Goal: Task Accomplishment & Management: Use online tool/utility

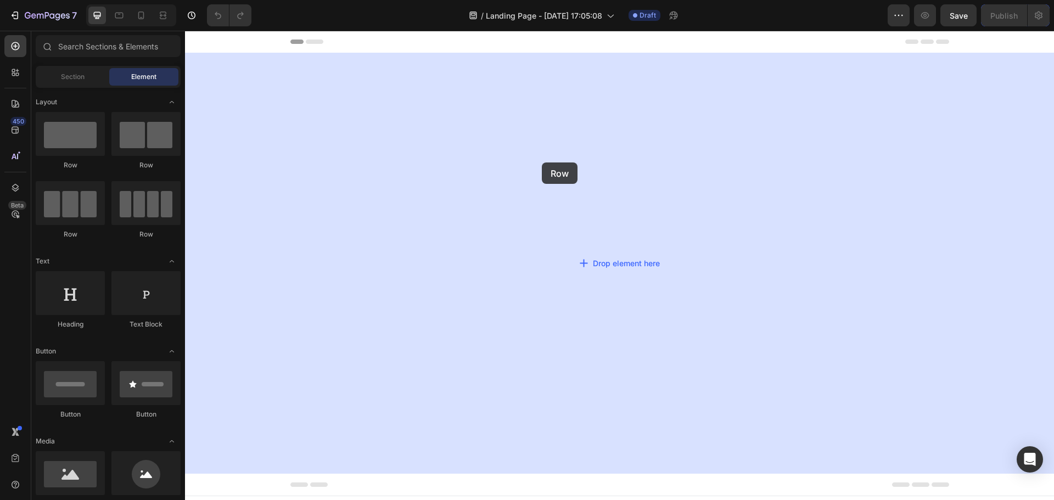
drag, startPoint x: 257, startPoint y: 176, endPoint x: 542, endPoint y: 163, distance: 284.7
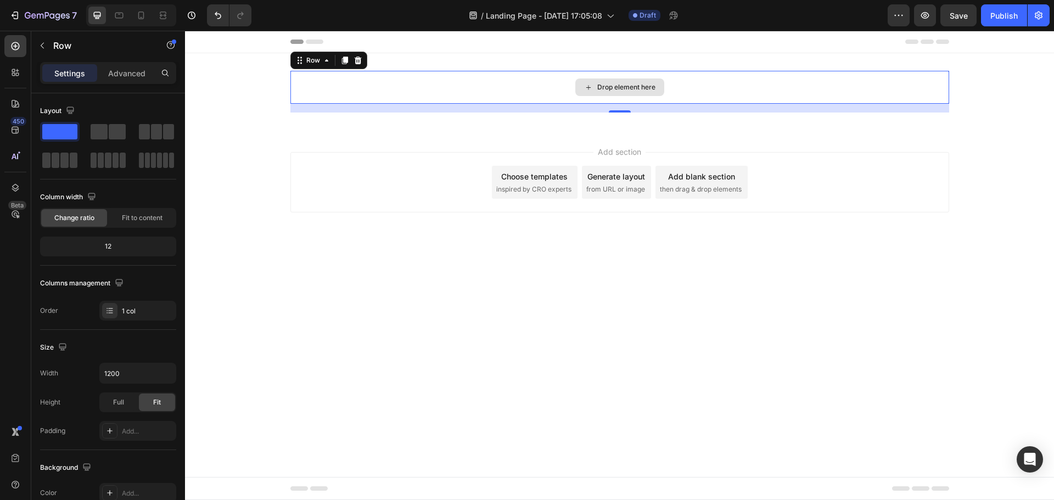
click at [561, 91] on div "Drop element here" at bounding box center [619, 87] width 659 height 33
click at [139, 77] on p "Advanced" at bounding box center [126, 74] width 37 height 12
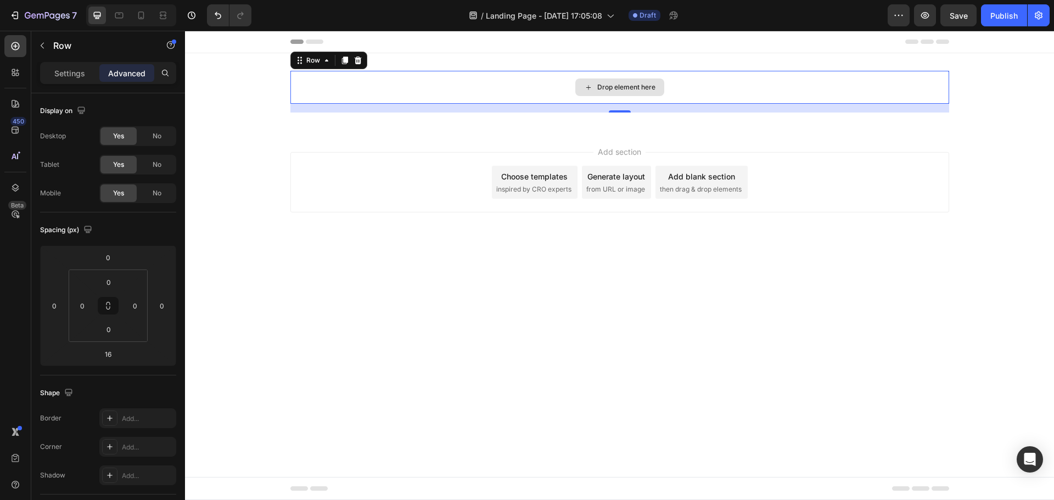
click at [616, 80] on div "Drop element here" at bounding box center [619, 88] width 89 height 18
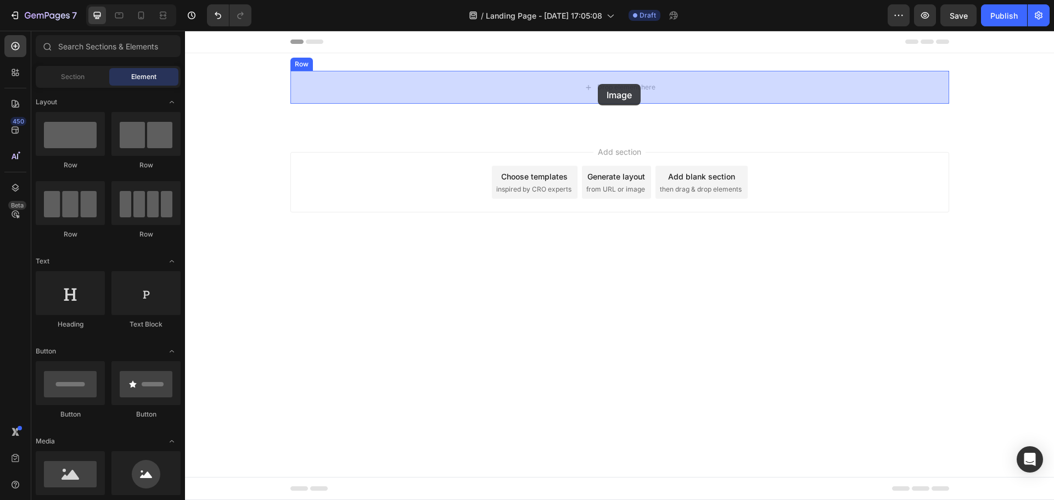
drag, startPoint x: 266, startPoint y: 495, endPoint x: 604, endPoint y: 84, distance: 531.6
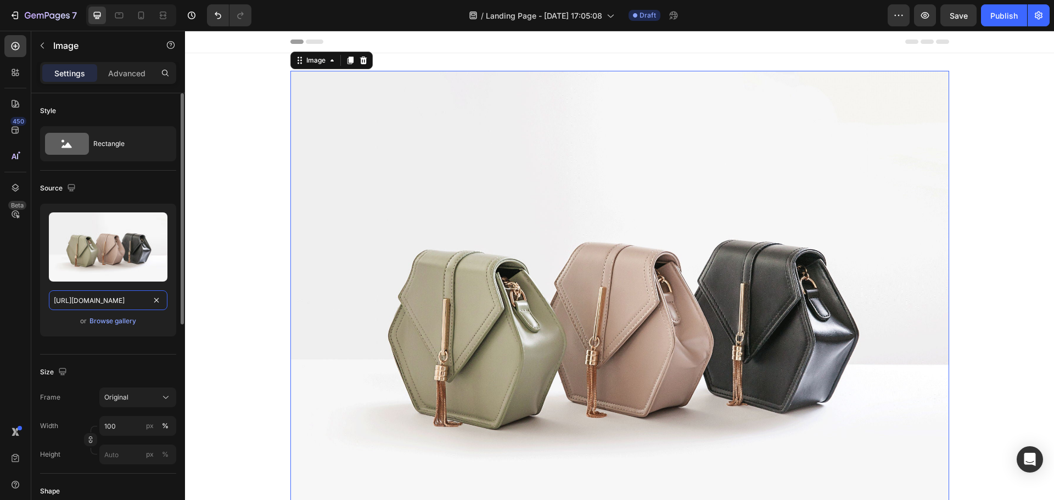
click at [110, 304] on input "[URL][DOMAIN_NAME]" at bounding box center [108, 300] width 119 height 20
paste input "0719/1350/5019/files/1_4.avif?v=1756244030"
type input "[URL][DOMAIN_NAME]"
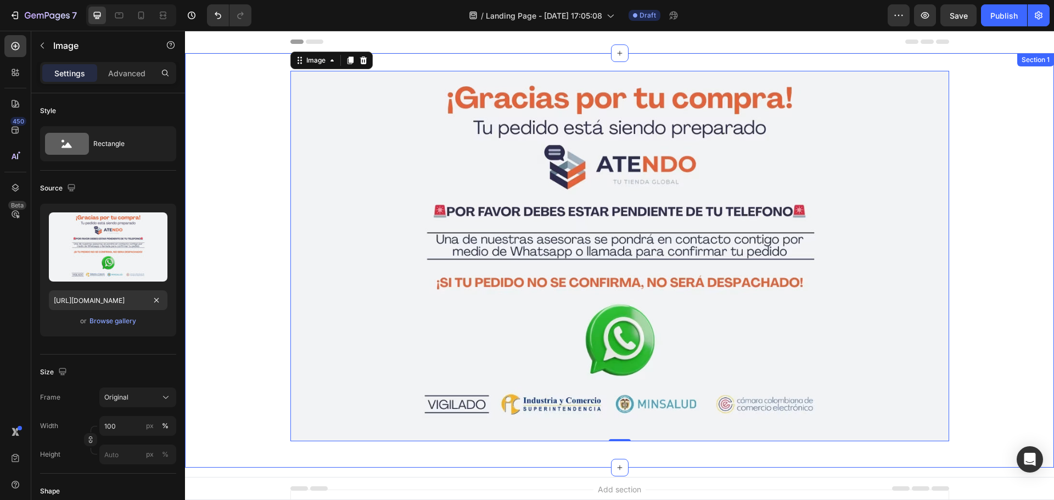
click at [251, 138] on div "Image 0 Row" at bounding box center [619, 260] width 869 height 379
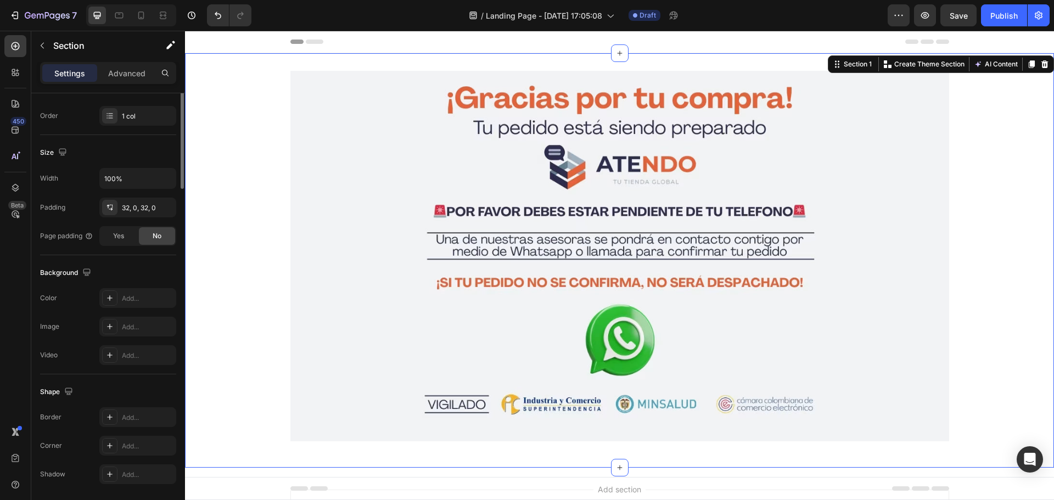
scroll to position [232, 0]
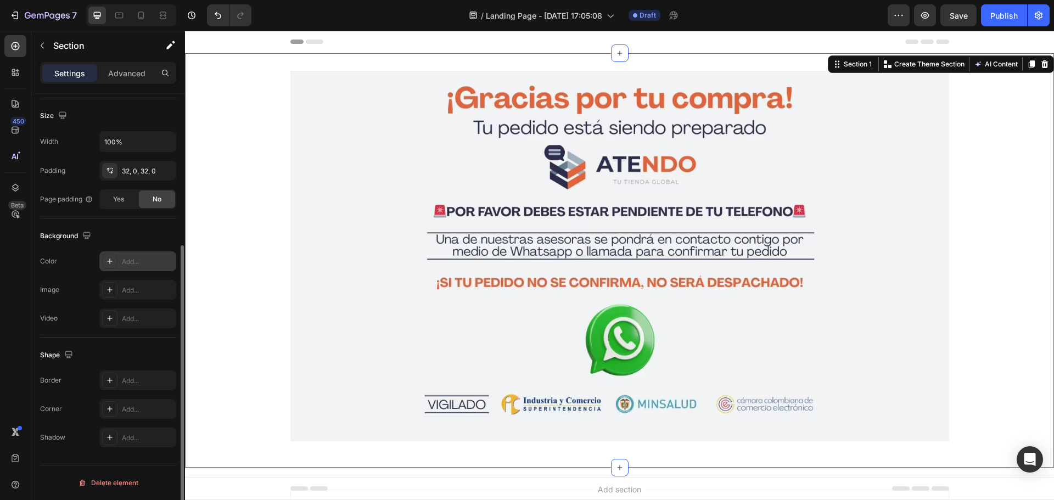
click at [131, 258] on div "Add..." at bounding box center [148, 262] width 52 height 10
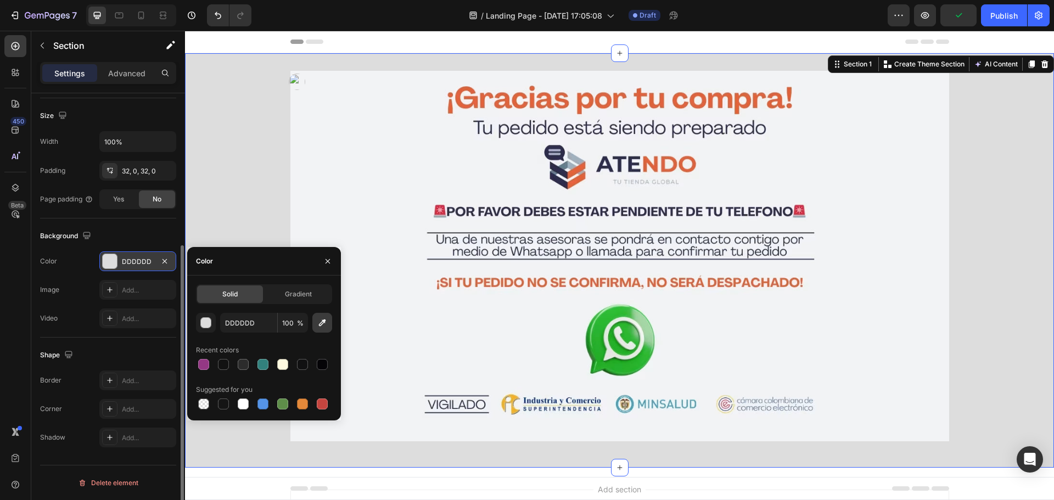
click at [330, 325] on button "button" at bounding box center [322, 323] width 20 height 20
type input "F1F3F5"
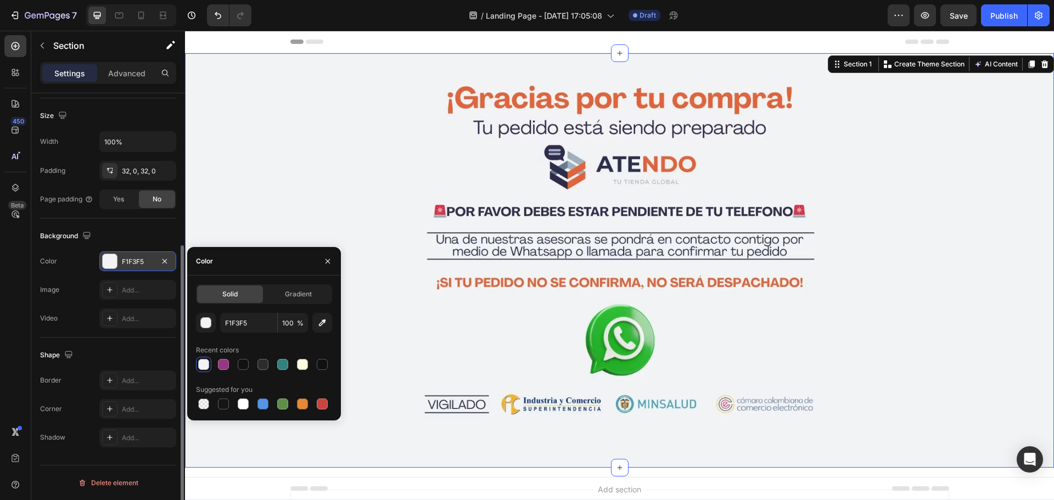
click at [208, 43] on span "Header" at bounding box center [218, 41] width 24 height 11
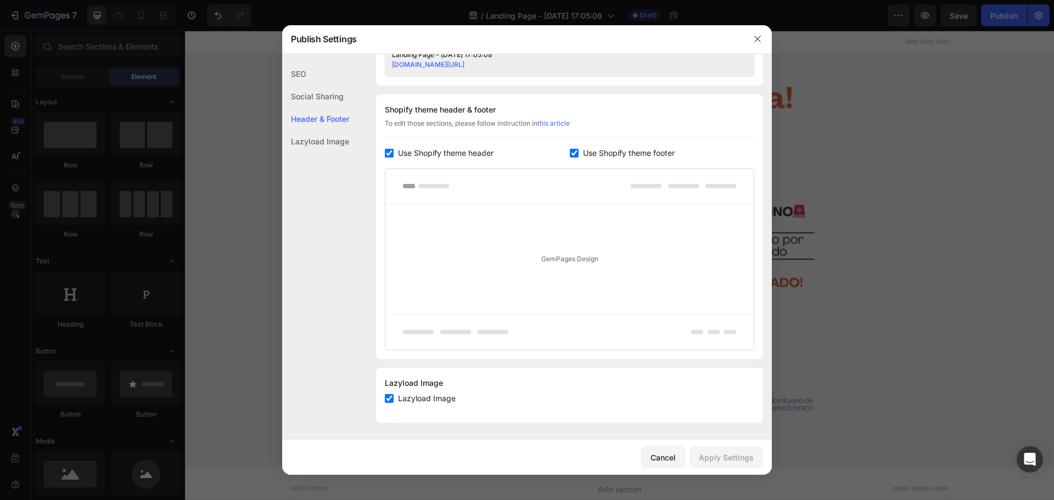
click at [470, 152] on span "Use Shopify theme header" at bounding box center [446, 153] width 96 height 13
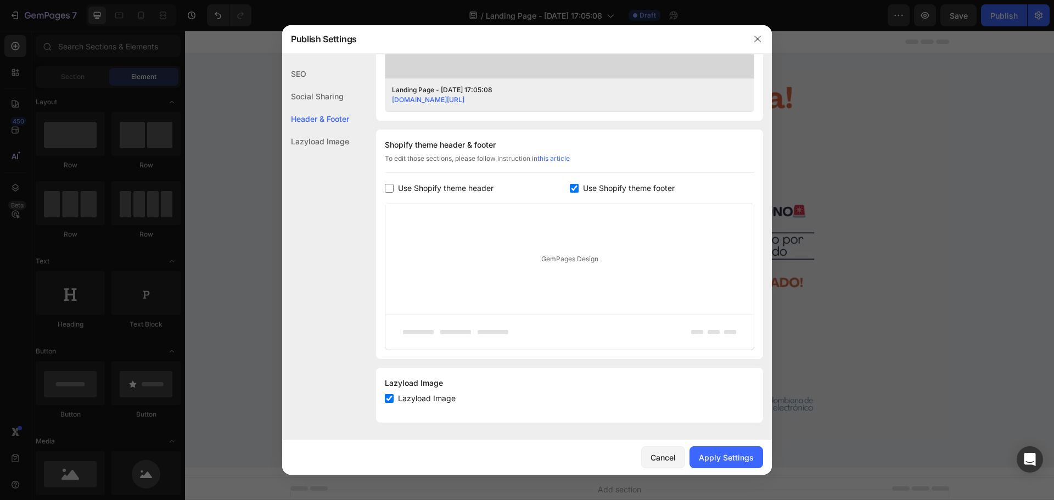
checkbox input "false"
click at [603, 189] on span "Use Shopify theme footer" at bounding box center [629, 188] width 92 height 13
checkbox input "false"
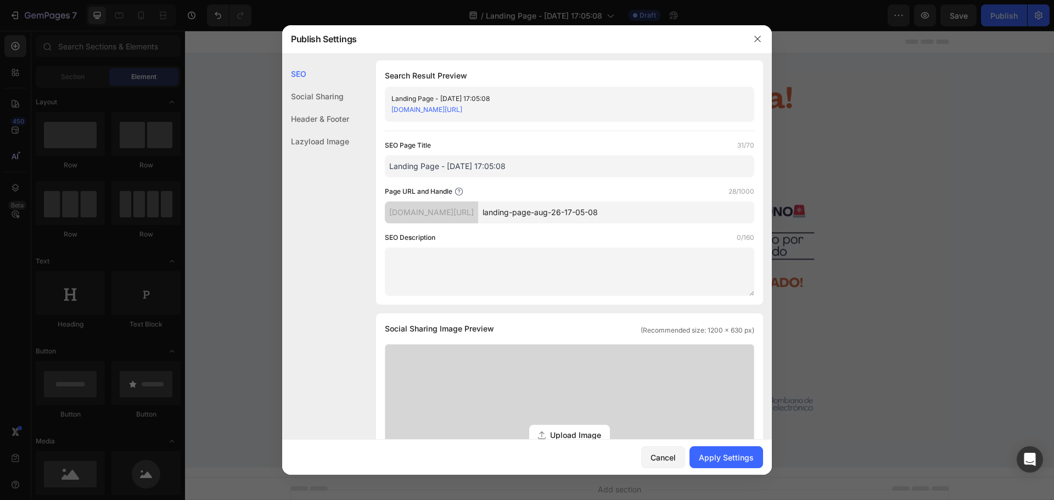
scroll to position [0, 0]
click at [436, 164] on input "Landing Page - [DATE] 17:05:08" at bounding box center [569, 169] width 369 height 22
type input "S"
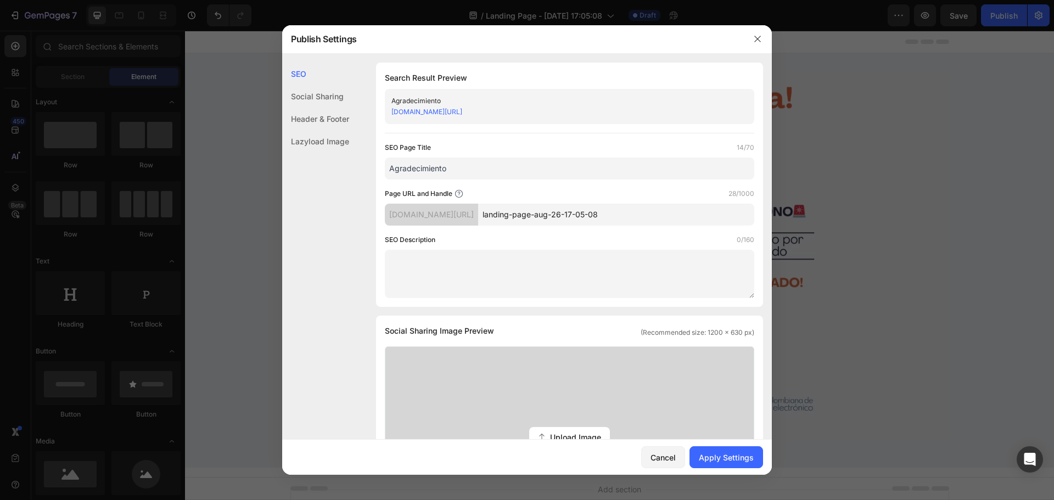
click at [391, 172] on input "Agradecimiento" at bounding box center [569, 169] width 369 height 22
click at [502, 177] on input "Landing Agradecimiento" at bounding box center [569, 169] width 369 height 22
type input "Landing Agradecimiento | Releasit"
click at [556, 221] on input "landing-page-aug-26-17-05-08" at bounding box center [616, 215] width 276 height 22
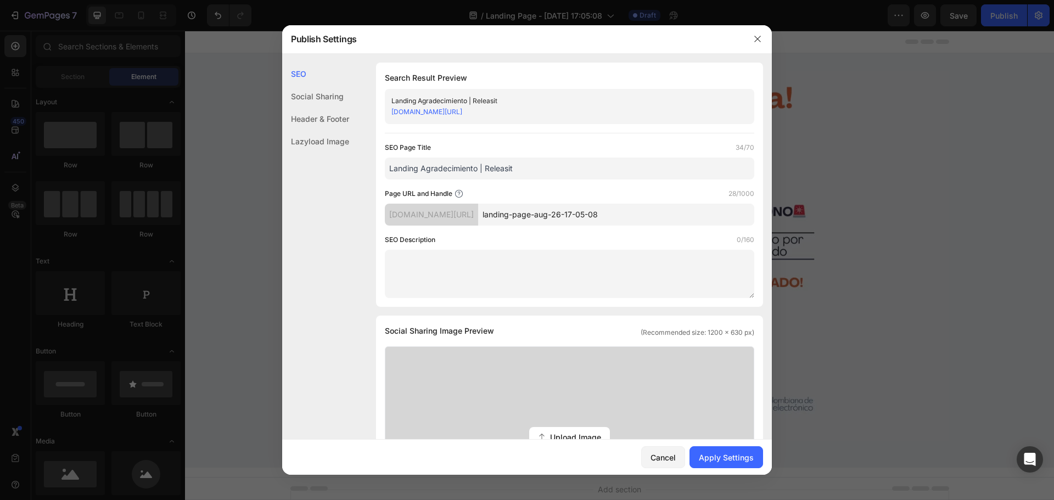
click at [556, 221] on input "landing-page-aug-26-17-05-08" at bounding box center [616, 215] width 276 height 22
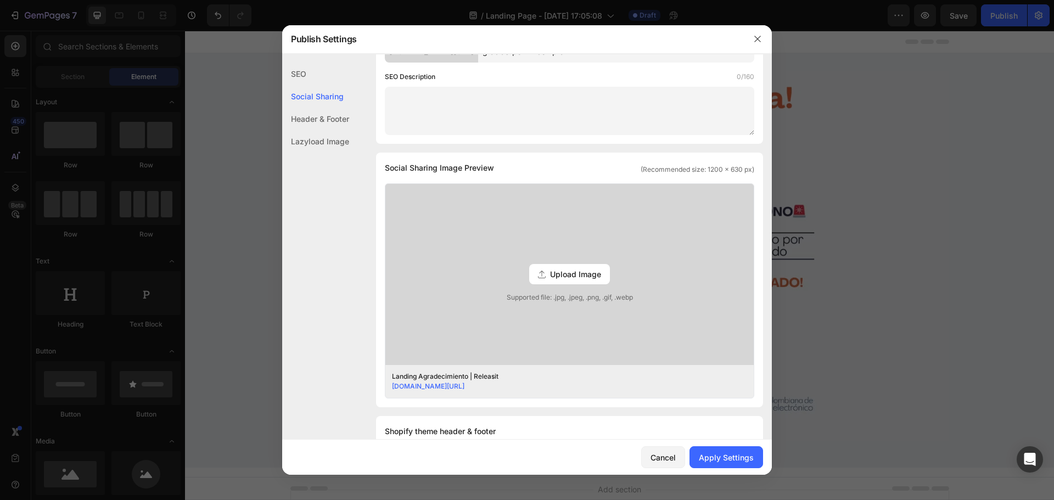
scroll to position [414, 0]
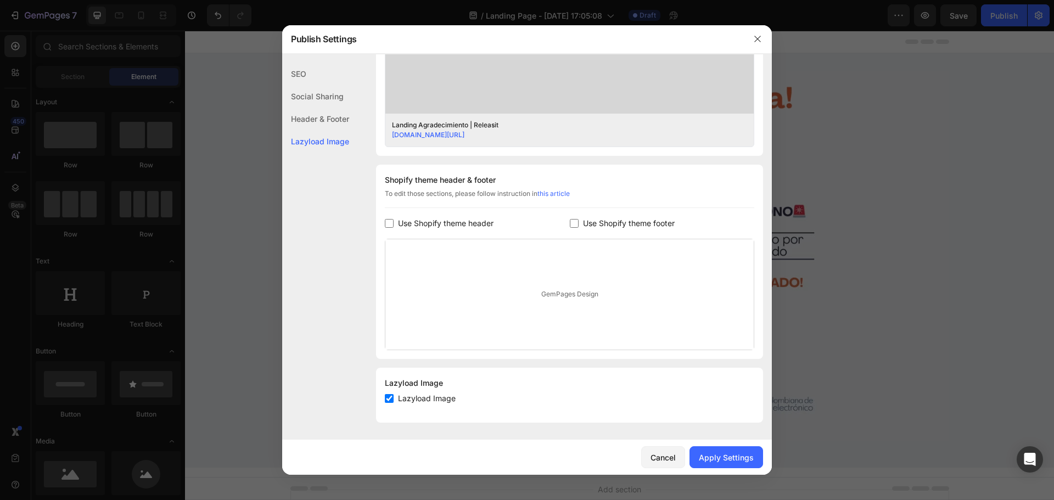
type input "gracias-por-tu-compra"
click at [728, 445] on div "Cancel Apply Settings" at bounding box center [527, 457] width 490 height 35
click at [728, 463] on button "Apply Settings" at bounding box center [727, 457] width 74 height 22
click at [761, 39] on icon "button" at bounding box center [757, 39] width 9 height 9
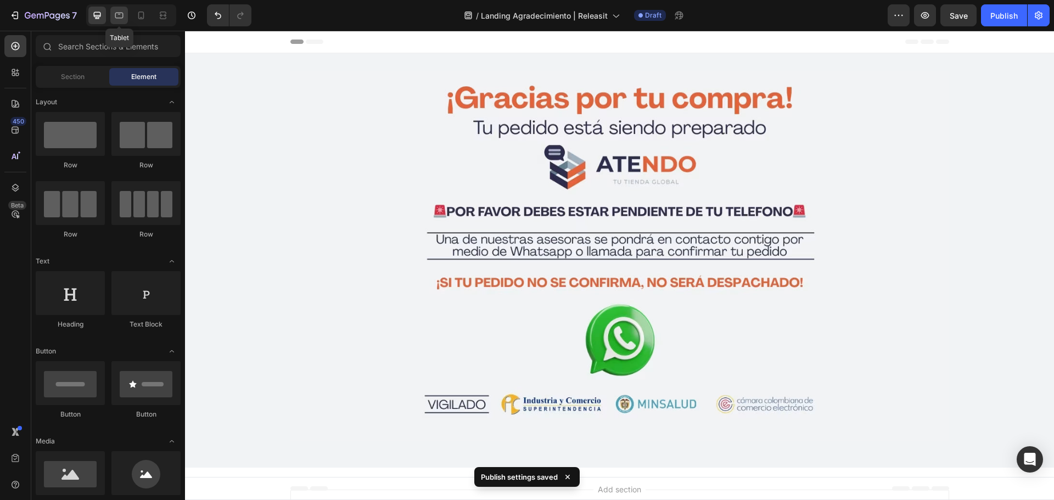
click at [125, 16] on div at bounding box center [119, 16] width 18 height 18
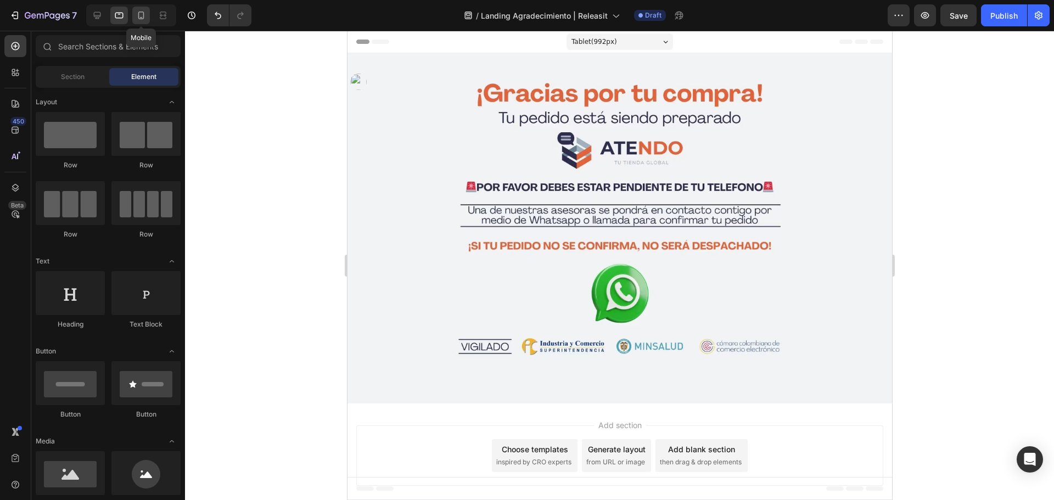
click at [143, 18] on icon at bounding box center [141, 15] width 11 height 11
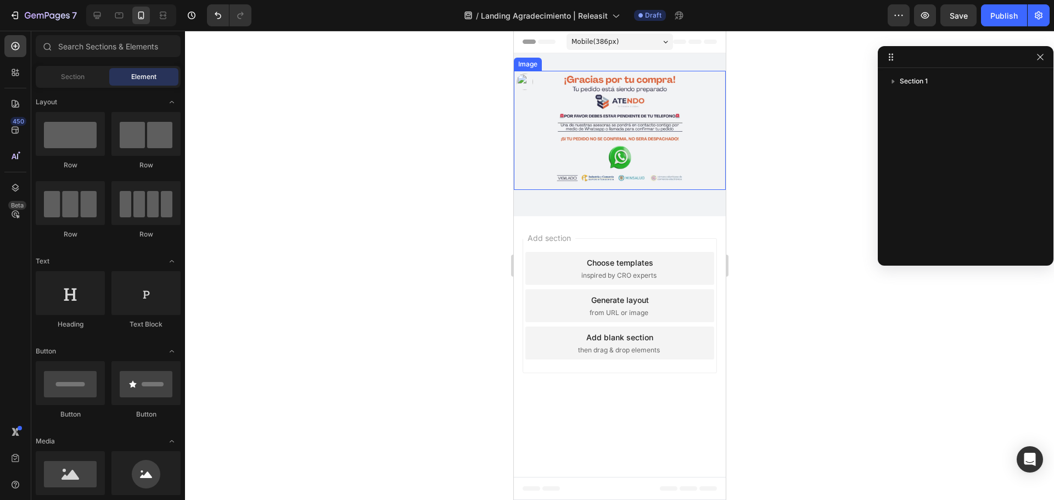
click at [579, 116] on img at bounding box center [619, 130] width 212 height 119
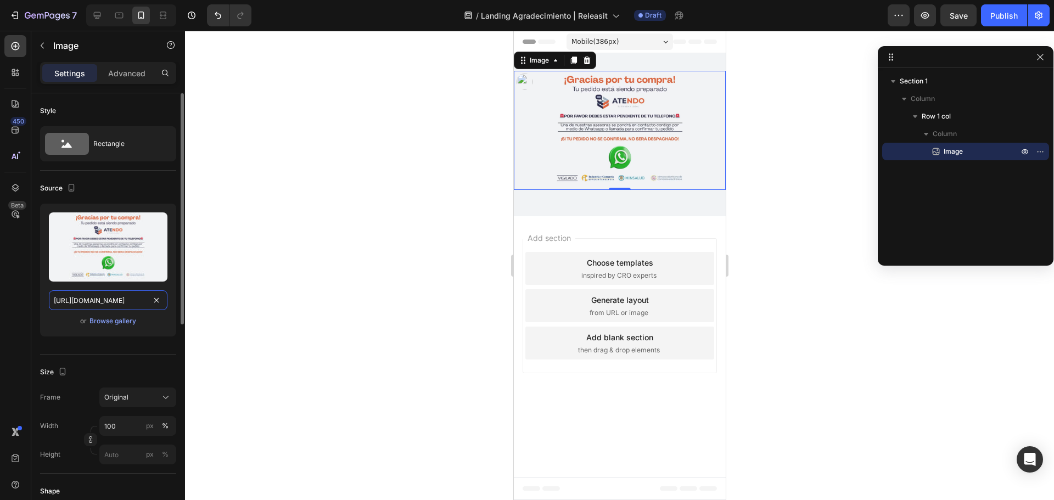
click at [65, 307] on input "[URL][DOMAIN_NAME]" at bounding box center [108, 300] width 119 height 20
paste input "2_5_c9a6752e-df21-4d94-8228-4c0e8e555ec8"
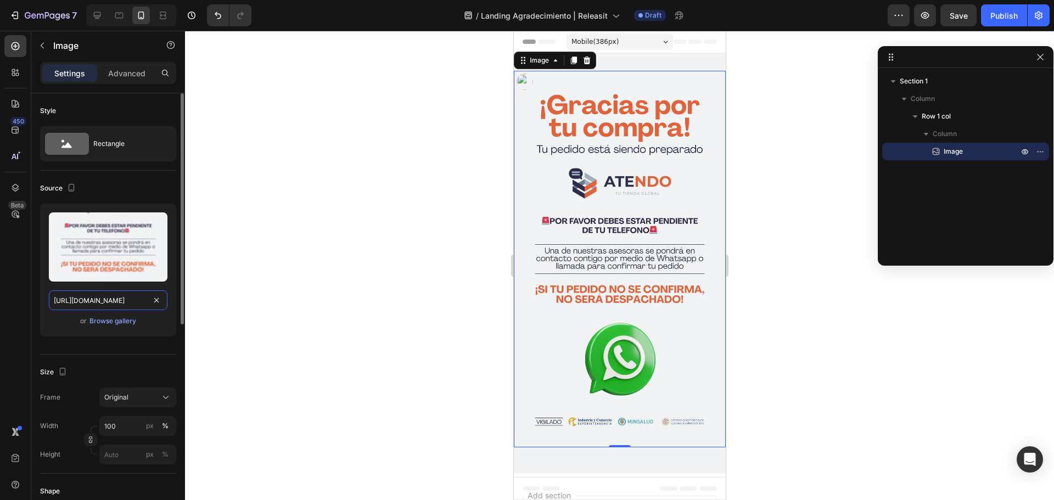
type input "[URL][DOMAIN_NAME]"
click at [554, 457] on div "Image 0 Row Section 1" at bounding box center [619, 263] width 212 height 421
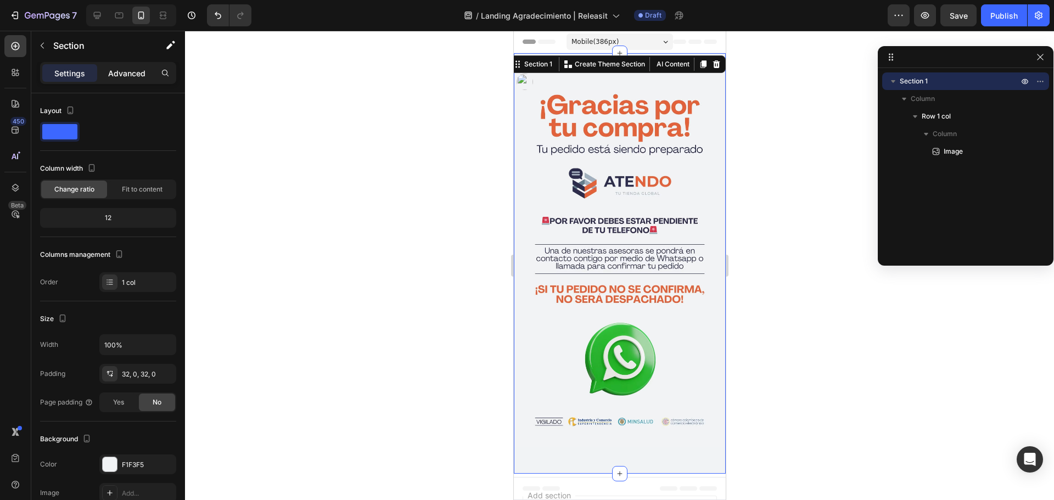
click at [125, 74] on p "Advanced" at bounding box center [126, 74] width 37 height 12
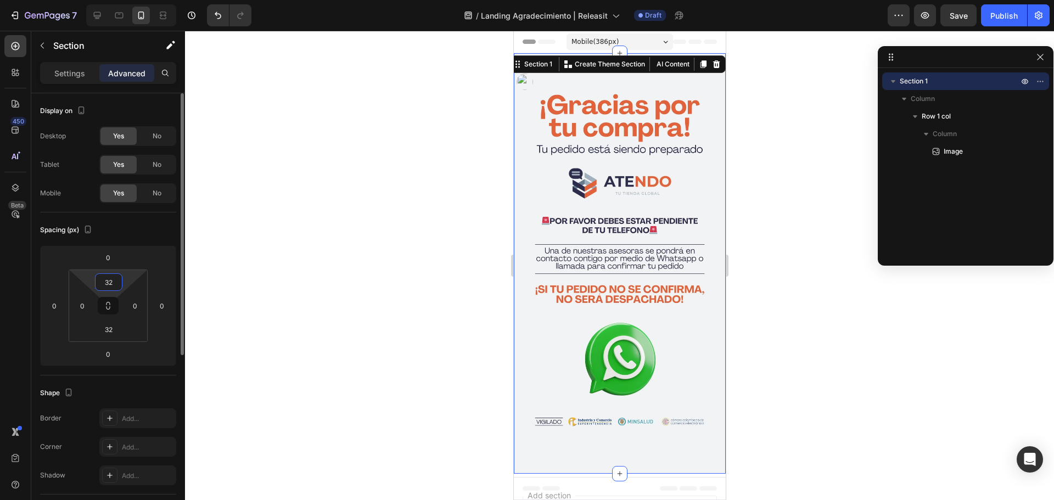
click at [106, 289] on input "32" at bounding box center [109, 282] width 22 height 16
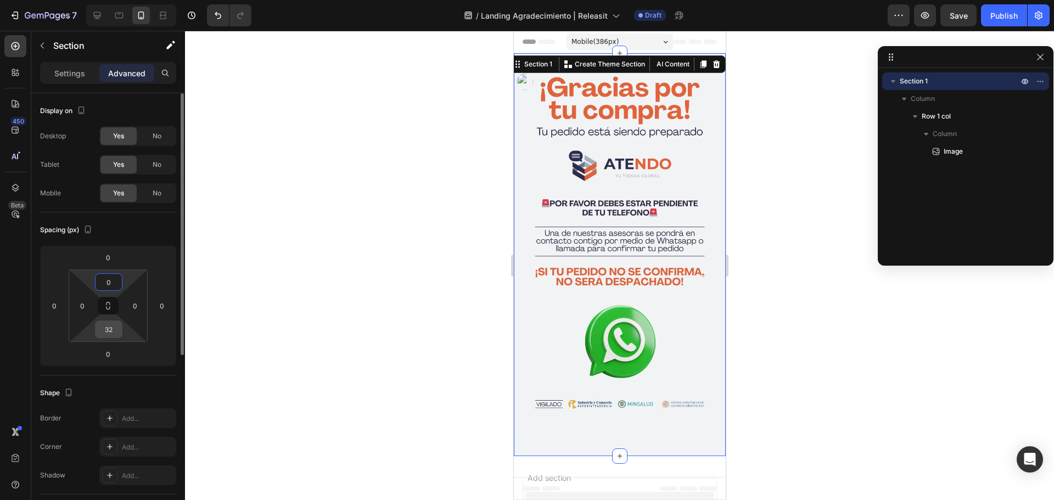
type input "0"
click at [101, 327] on input "32" at bounding box center [109, 329] width 22 height 16
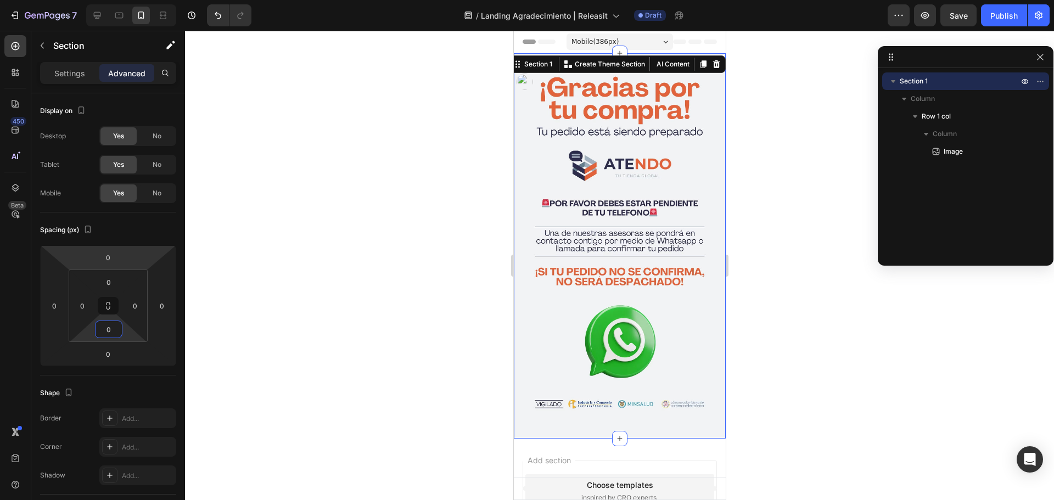
type input "0"
click at [131, 15] on div at bounding box center [131, 15] width 90 height 22
click at [121, 14] on icon at bounding box center [119, 15] width 11 height 11
type input "32"
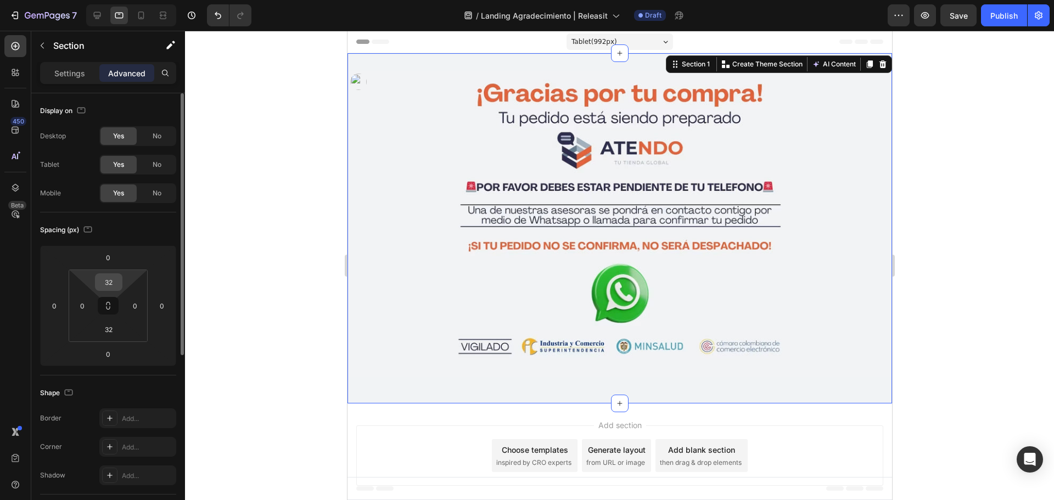
click at [111, 281] on input "32" at bounding box center [109, 282] width 22 height 16
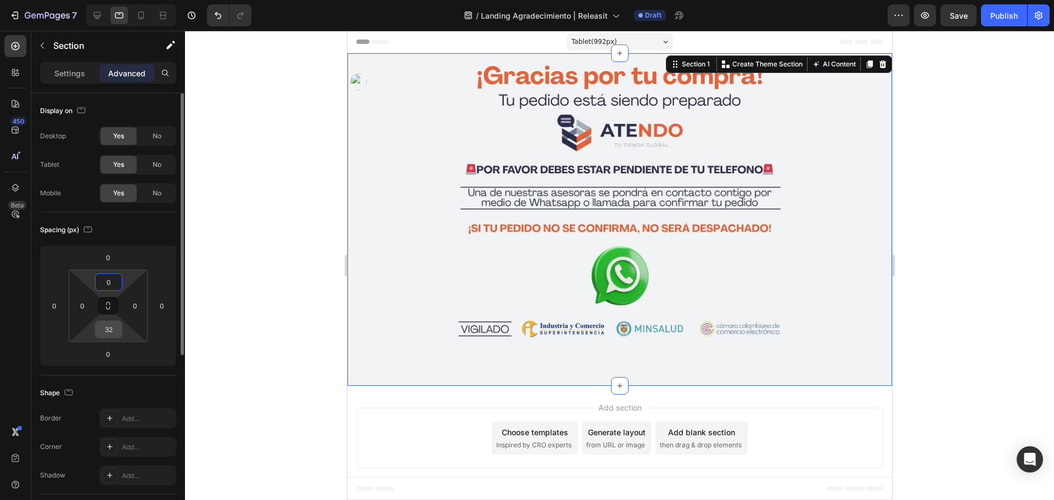
type input "0"
click at [117, 334] on input "32" at bounding box center [109, 329] width 22 height 16
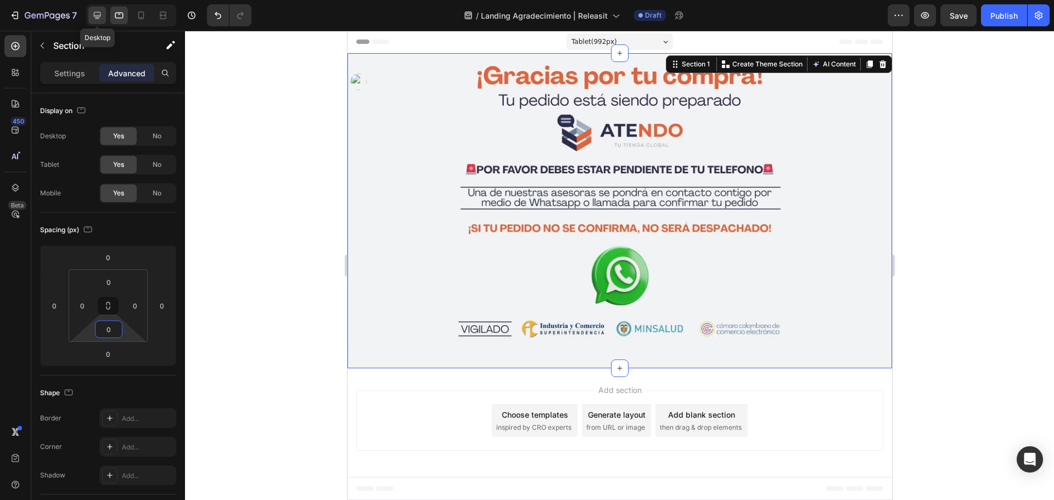
type input "0"
click at [96, 10] on icon at bounding box center [97, 15] width 11 height 11
type input "32"
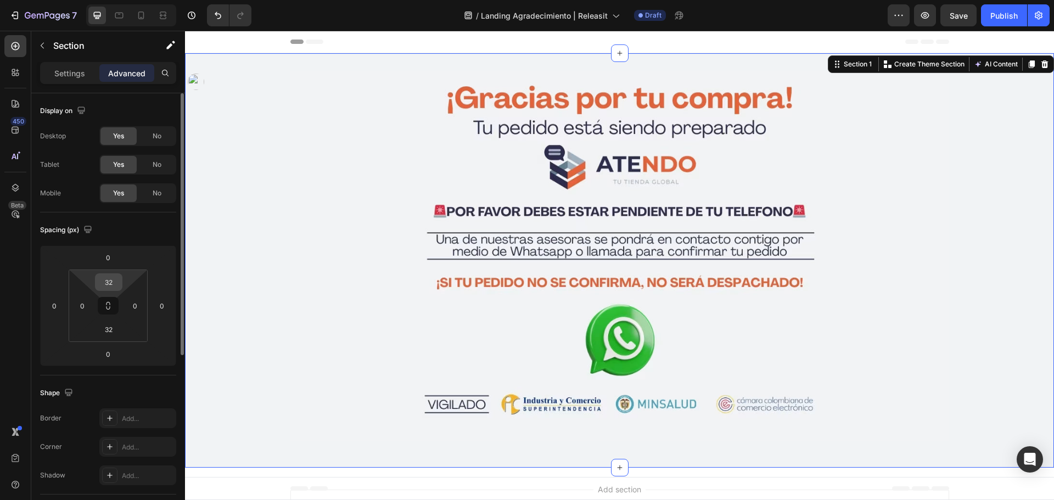
click at [116, 283] on input "32" at bounding box center [109, 282] width 22 height 16
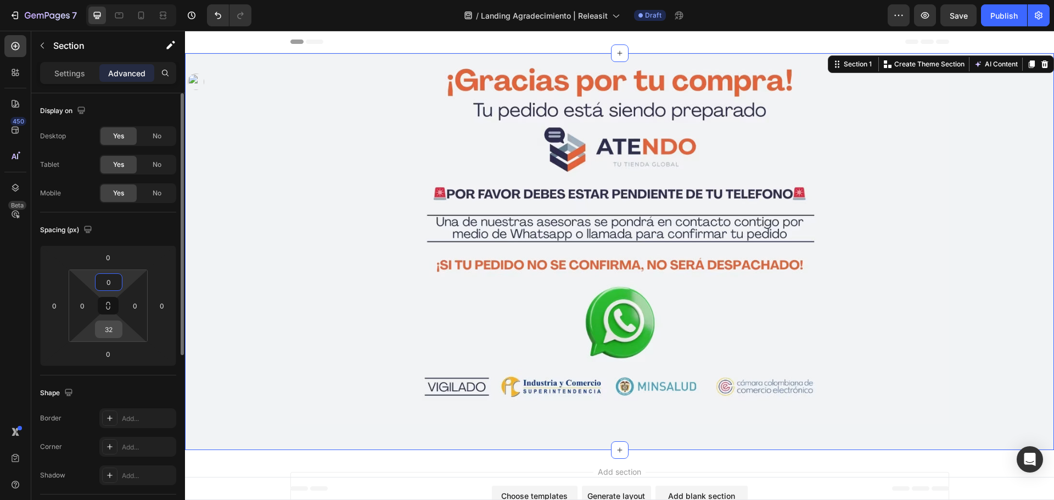
type input "0"
click at [110, 334] on input "32" at bounding box center [109, 329] width 22 height 16
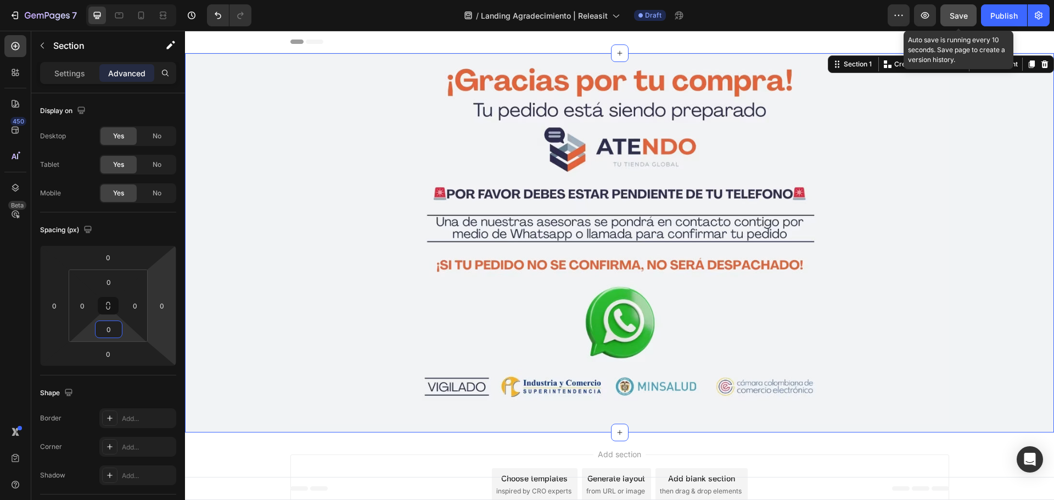
type input "0"
click at [957, 16] on span "Save" at bounding box center [959, 15] width 18 height 9
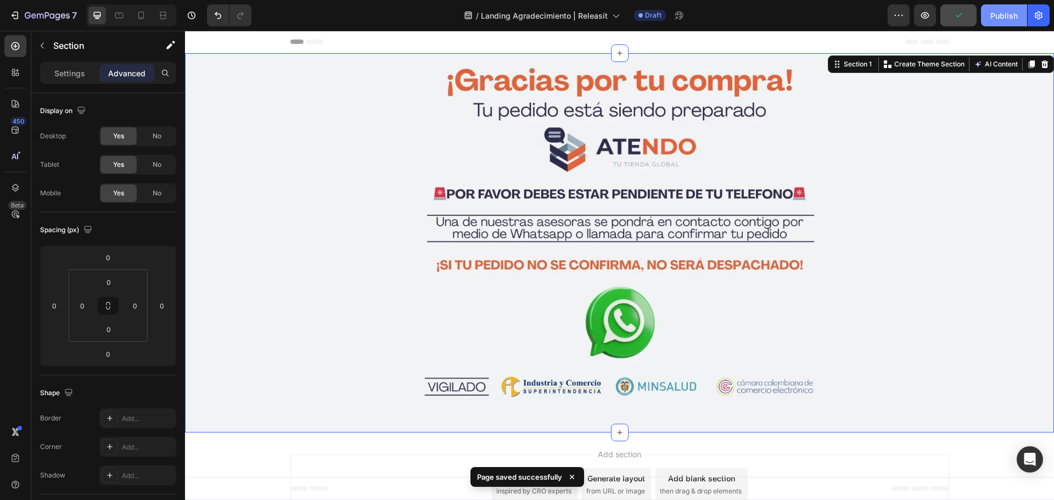
click at [999, 19] on div "Publish" at bounding box center [1003, 16] width 27 height 12
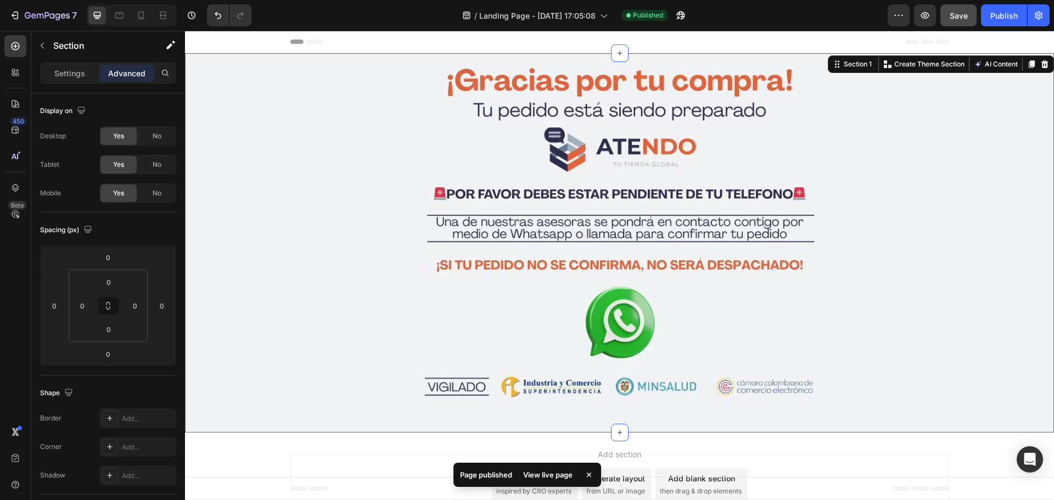
click at [283, 339] on div "Image Row" at bounding box center [619, 242] width 869 height 379
click at [366, 219] on img at bounding box center [619, 238] width 659 height 371
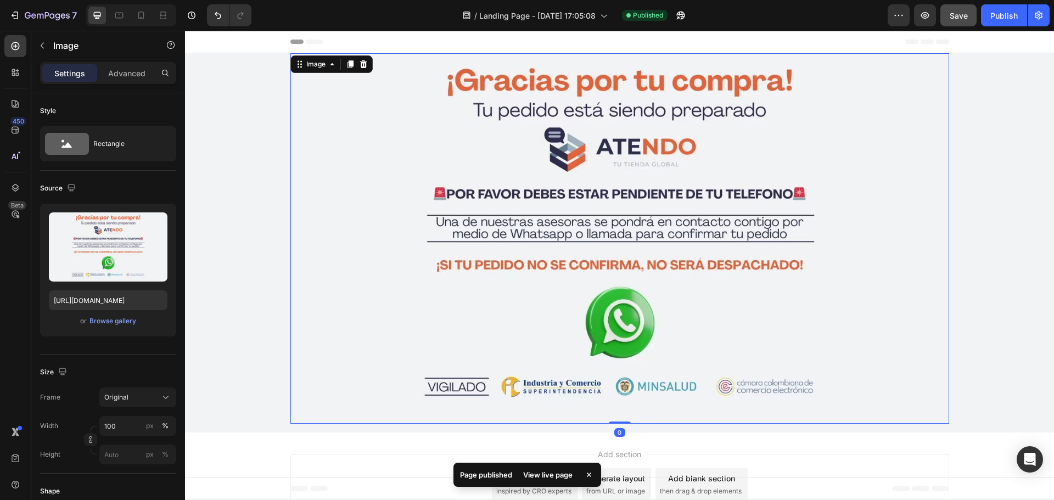
click at [130, 64] on div "Settings Advanced" at bounding box center [108, 73] width 136 height 22
click at [121, 71] on p "Advanced" at bounding box center [126, 74] width 37 height 12
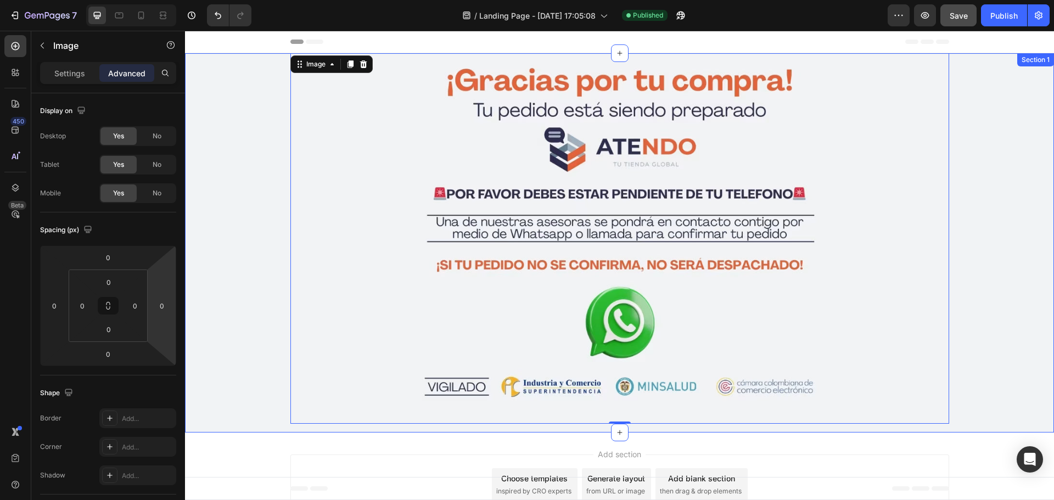
click at [223, 281] on div "Image 0 Row" at bounding box center [619, 242] width 869 height 379
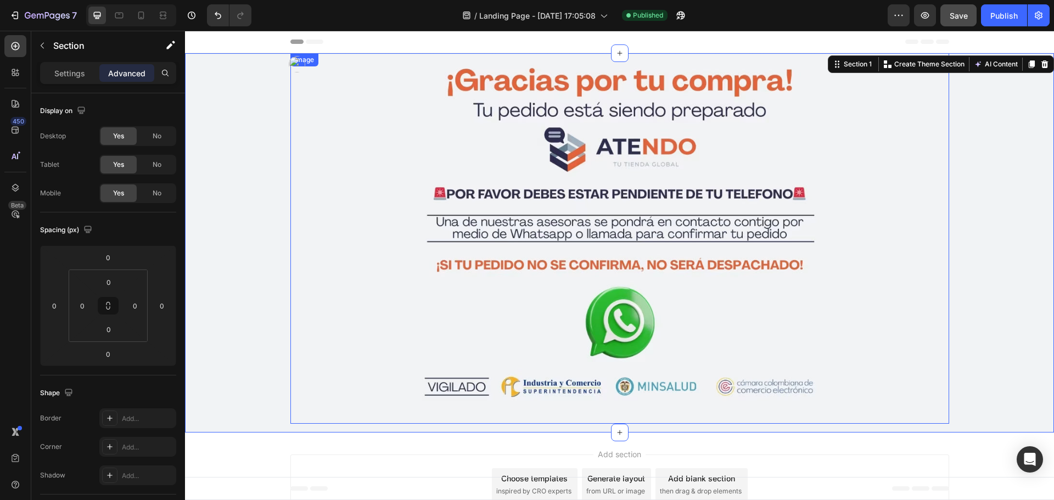
click at [355, 282] on img at bounding box center [619, 238] width 659 height 371
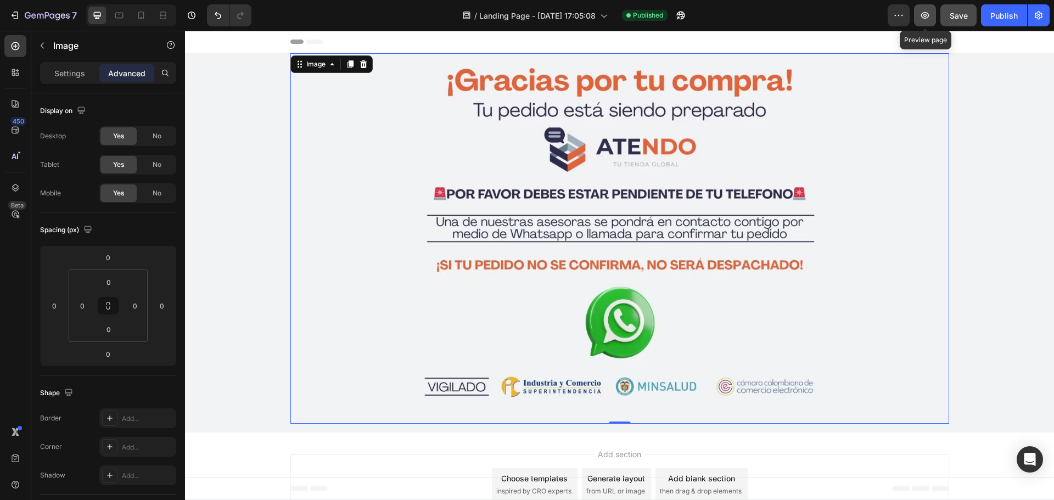
click at [922, 15] on icon "button" at bounding box center [925, 15] width 8 height 7
click at [704, 15] on button "button" at bounding box center [693, 15] width 22 height 22
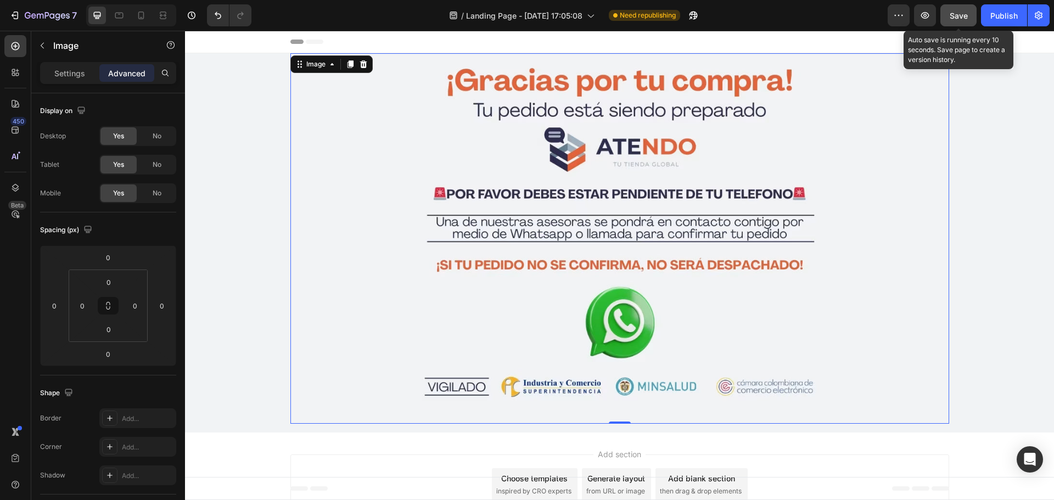
click at [962, 17] on span "Save" at bounding box center [959, 15] width 18 height 9
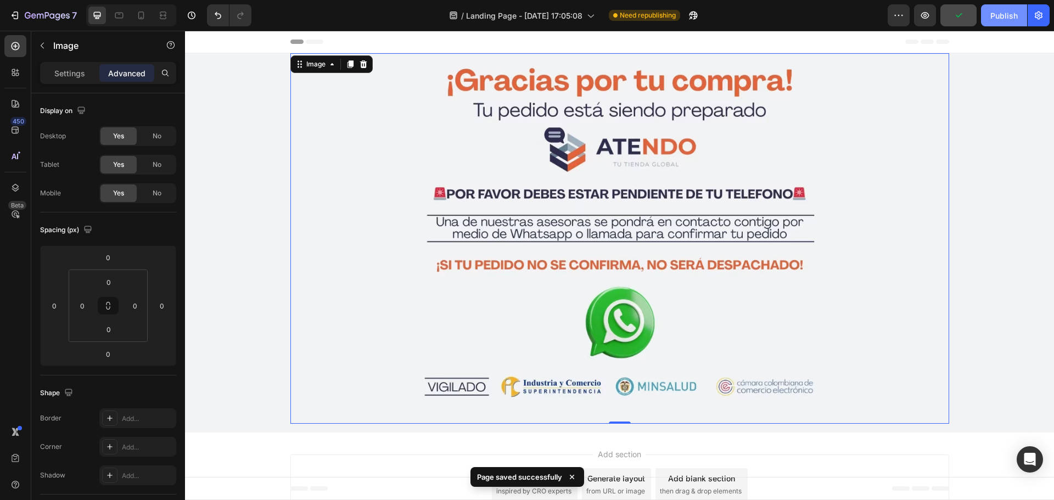
click at [990, 21] on button "Publish" at bounding box center [1004, 15] width 46 height 22
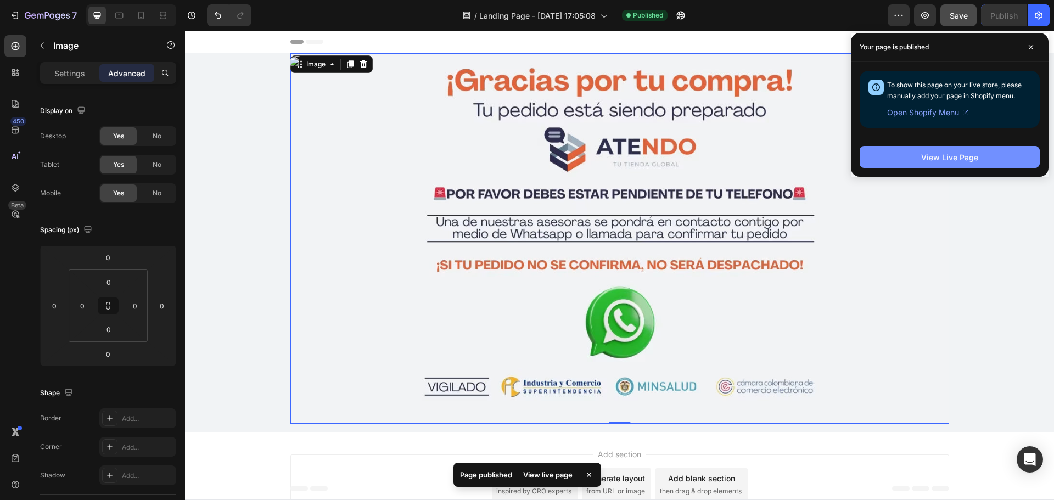
click at [942, 160] on div "View Live Page" at bounding box center [949, 158] width 57 height 12
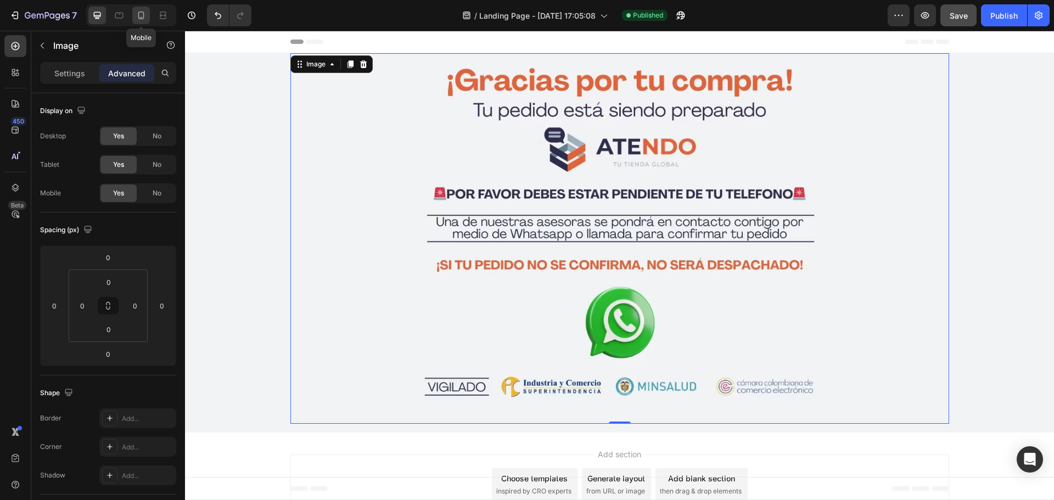
click at [143, 10] on icon at bounding box center [141, 15] width 11 height 11
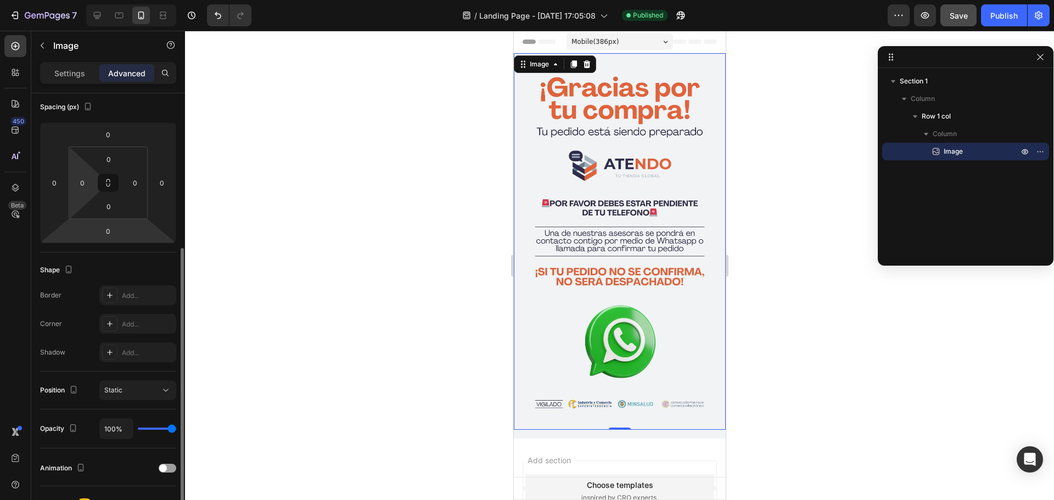
scroll to position [294, 0]
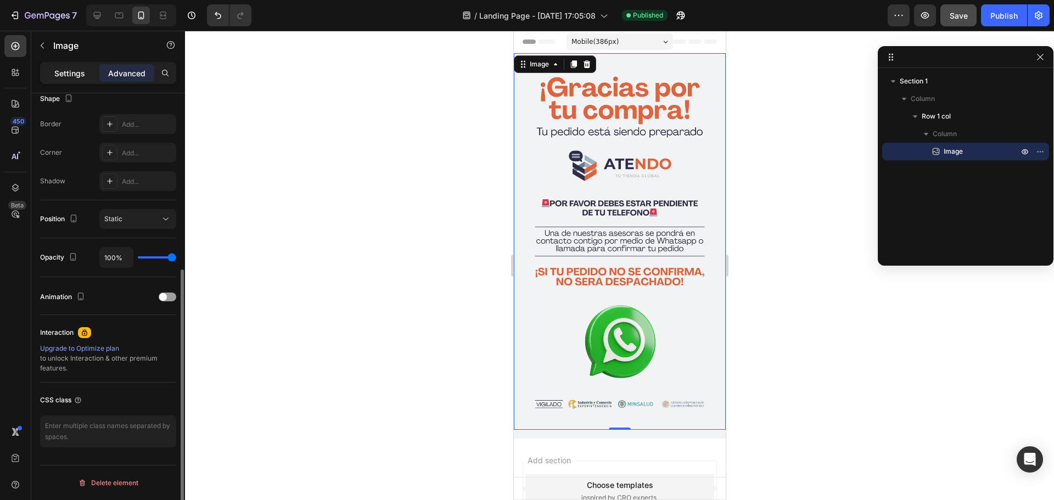
click at [60, 68] on p "Settings" at bounding box center [69, 74] width 31 height 12
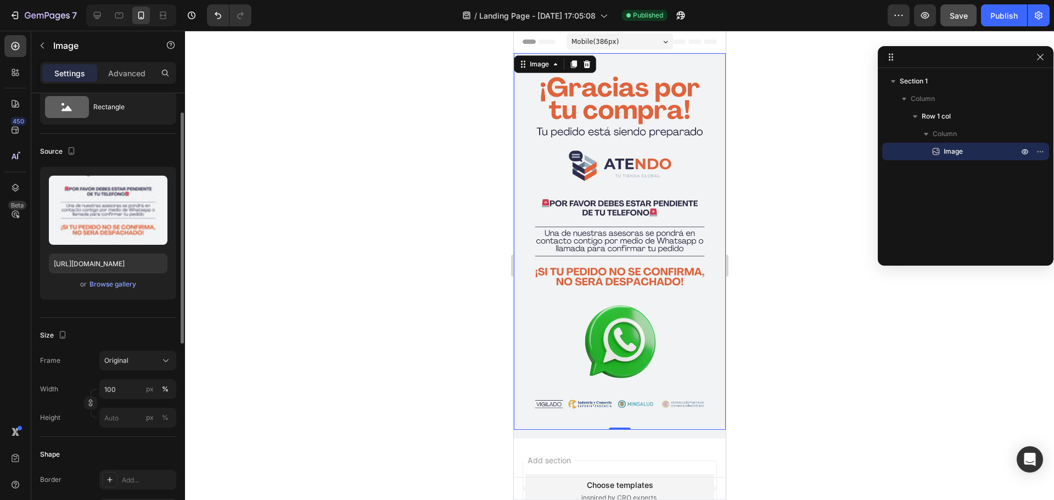
scroll to position [0, 0]
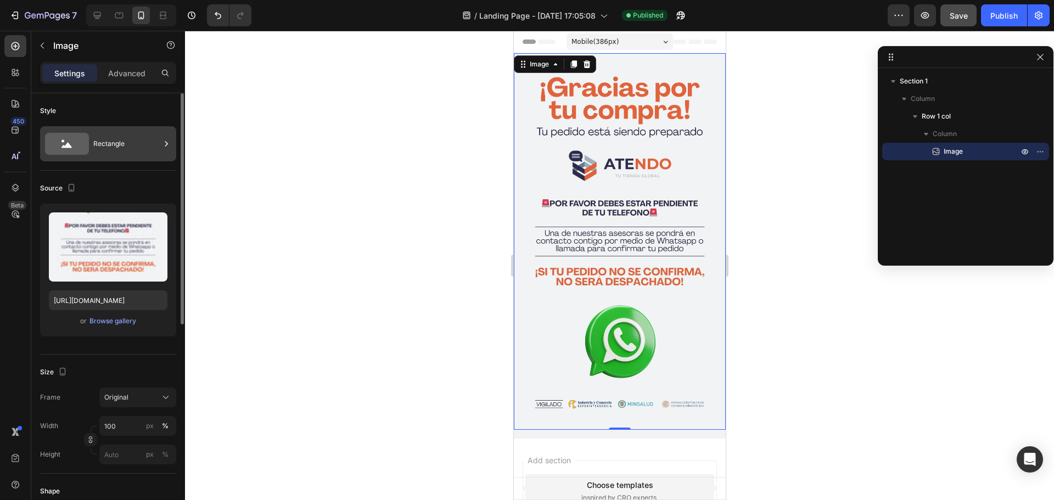
click at [117, 148] on div "Rectangle" at bounding box center [126, 143] width 67 height 25
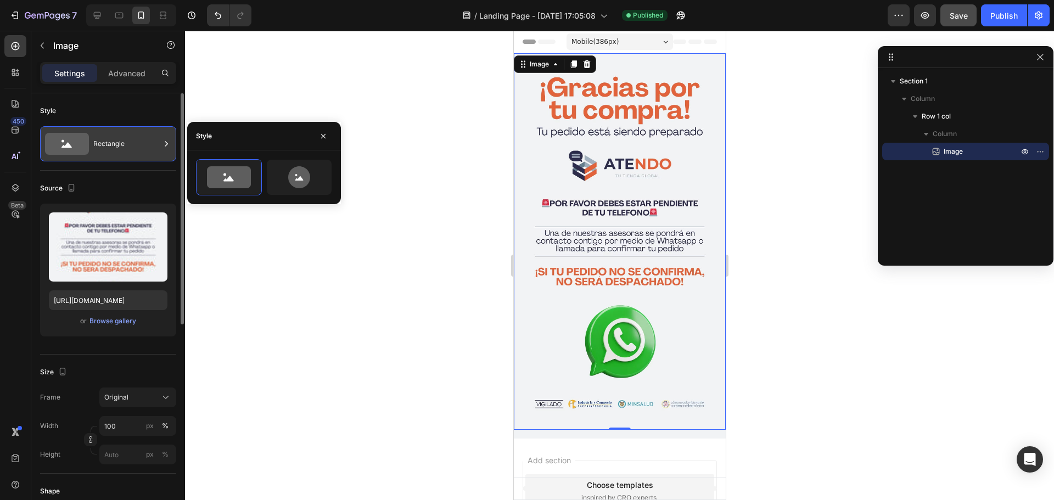
click at [124, 147] on div "Rectangle" at bounding box center [126, 143] width 67 height 25
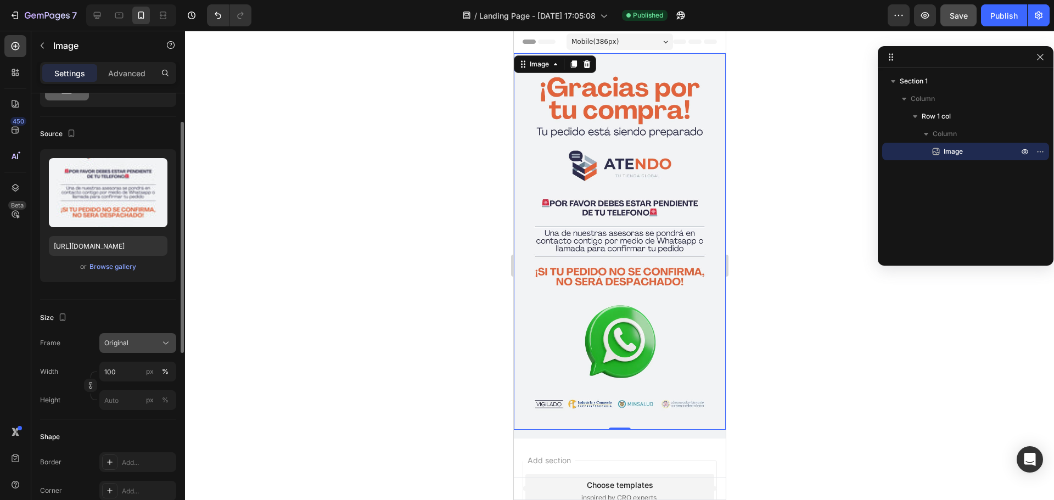
scroll to position [55, 0]
click at [125, 343] on span "Original" at bounding box center [116, 343] width 24 height 10
click at [149, 306] on div "Size Frame Original Width 100 px % Height px %" at bounding box center [108, 359] width 136 height 119
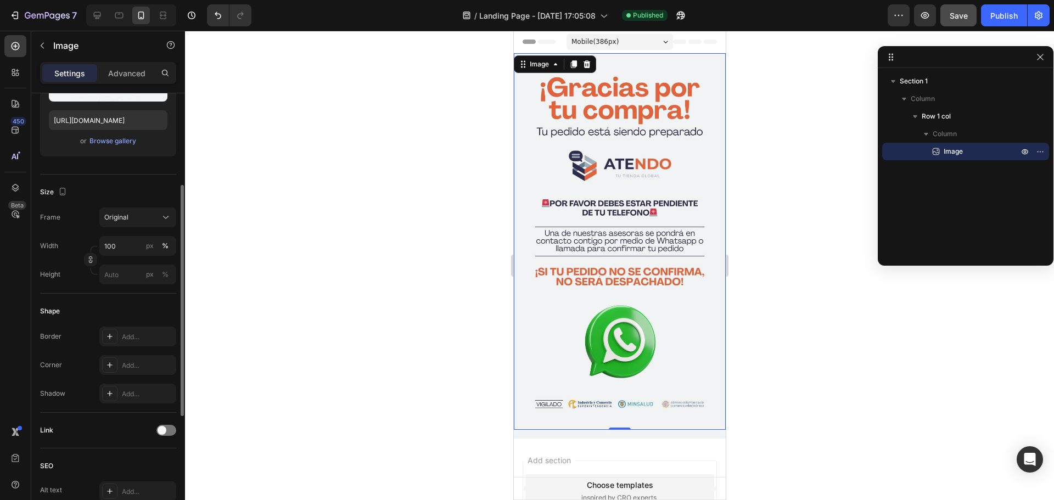
scroll to position [187, 0]
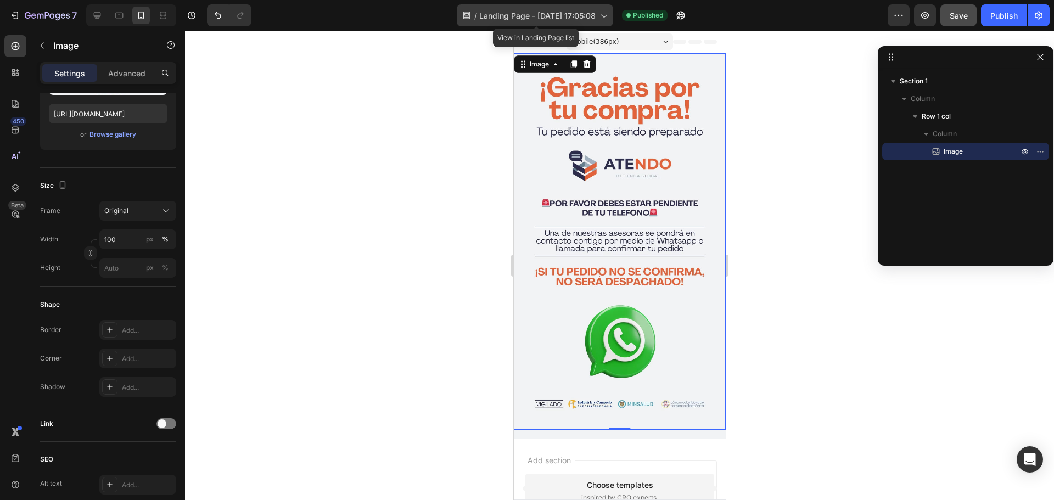
click at [509, 15] on span "Landing Page - [DATE] 17:05:08" at bounding box center [537, 16] width 116 height 12
click at [261, 116] on div at bounding box center [619, 265] width 869 height 469
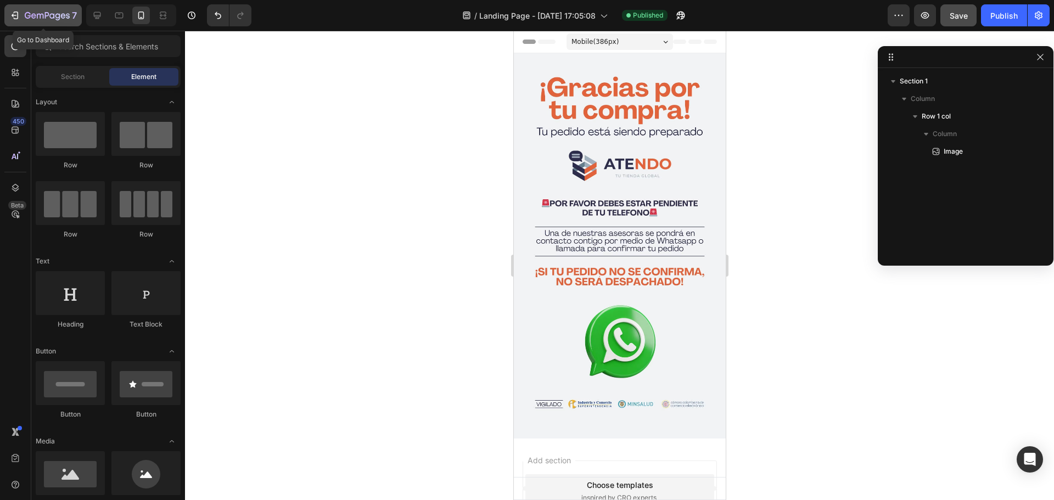
click at [24, 14] on div "7" at bounding box center [43, 15] width 68 height 13
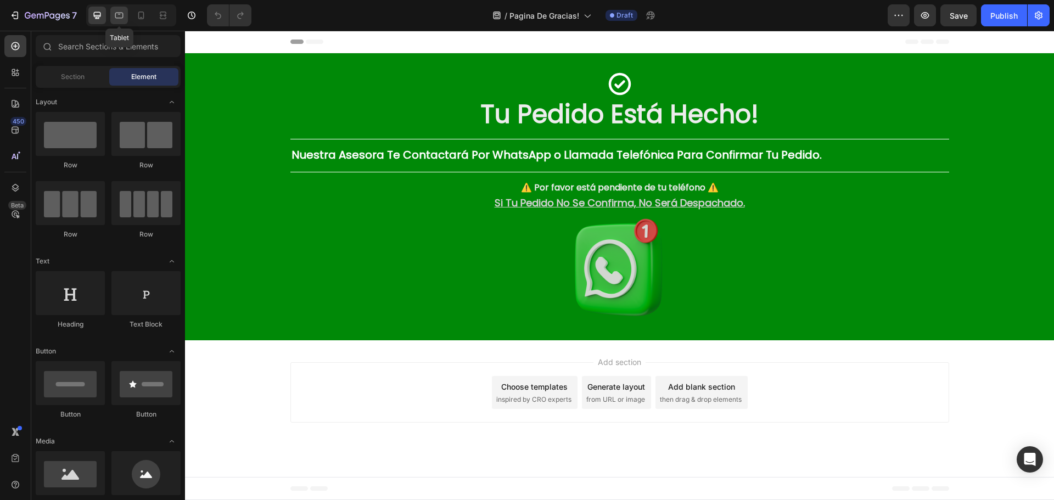
click at [119, 19] on icon at bounding box center [119, 15] width 11 height 11
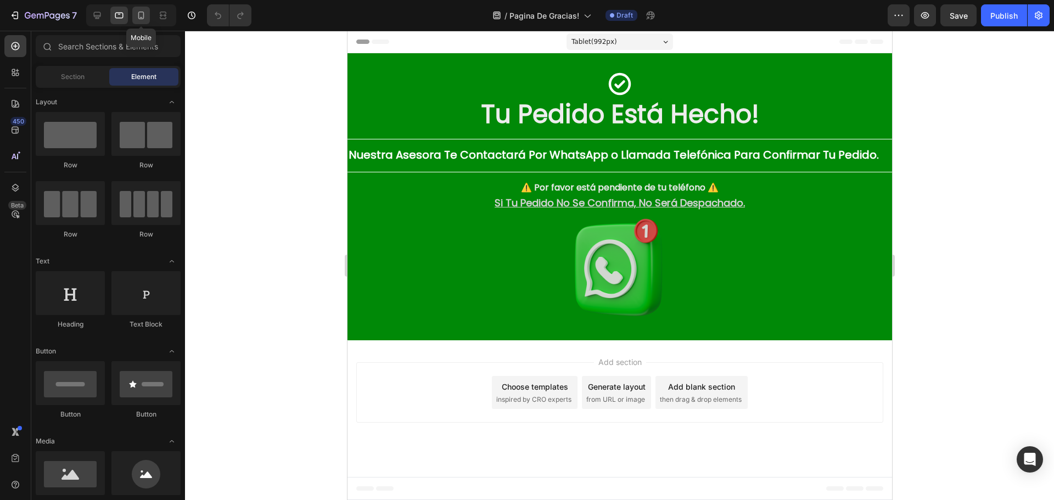
click at [134, 17] on div at bounding box center [141, 16] width 18 height 18
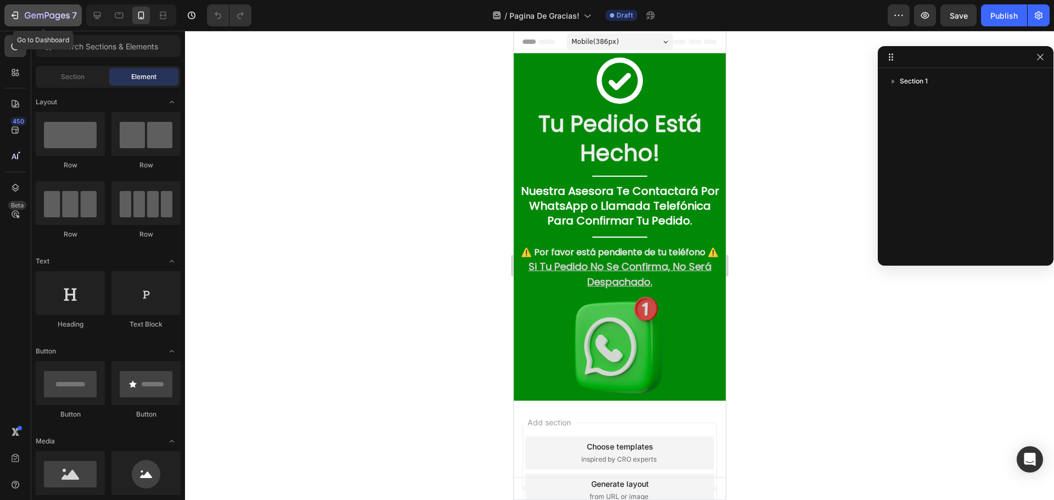
click at [42, 19] on icon "button" at bounding box center [47, 16] width 45 height 9
